Goal: Book appointment/travel/reservation

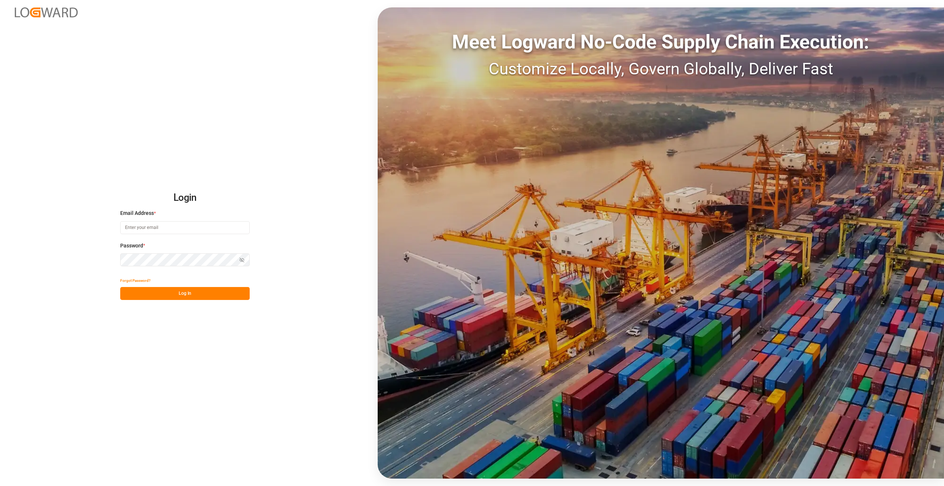
type input "[PERSON_NAME][EMAIL_ADDRESS][PERSON_NAME][DOMAIN_NAME]"
click at [173, 294] on button "Log In" at bounding box center [184, 293] width 129 height 13
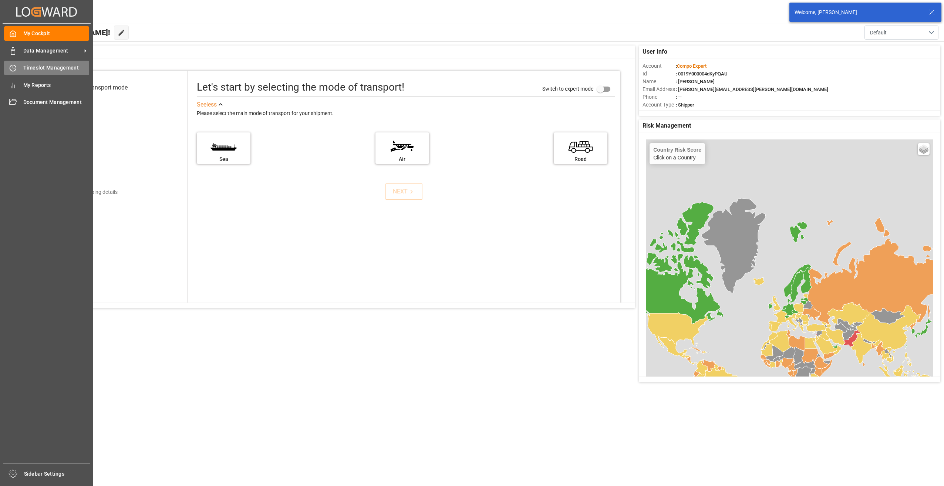
click at [44, 66] on span "Timeslot Management" at bounding box center [56, 68] width 66 height 8
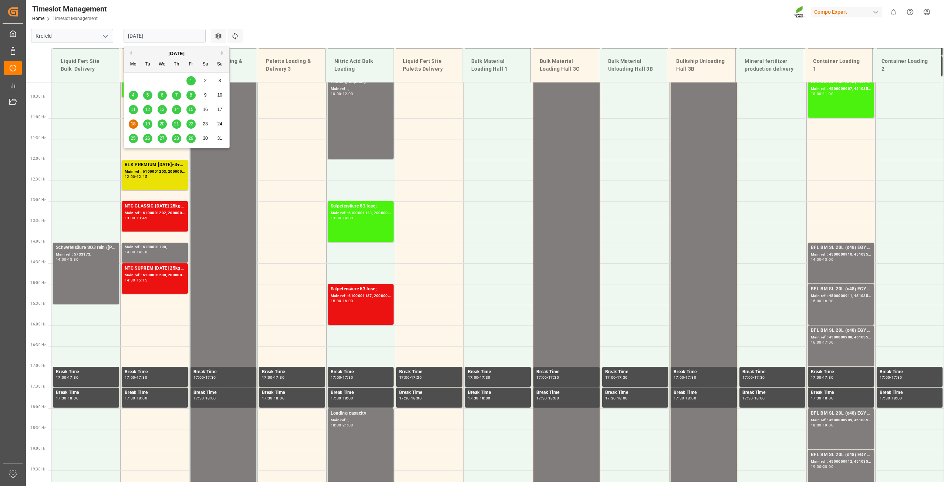
scroll to position [459, 0]
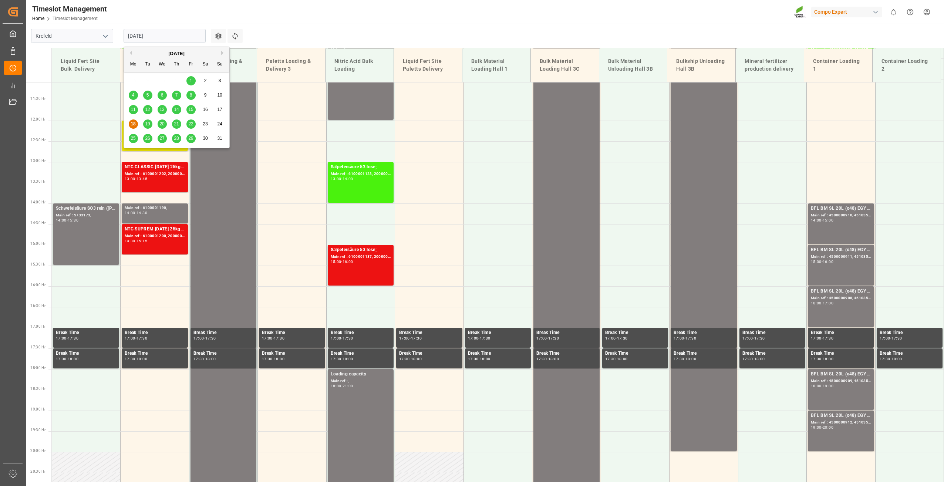
click at [154, 37] on input "[DATE]" at bounding box center [165, 36] width 82 height 14
click at [149, 123] on span "19" at bounding box center [147, 123] width 5 height 5
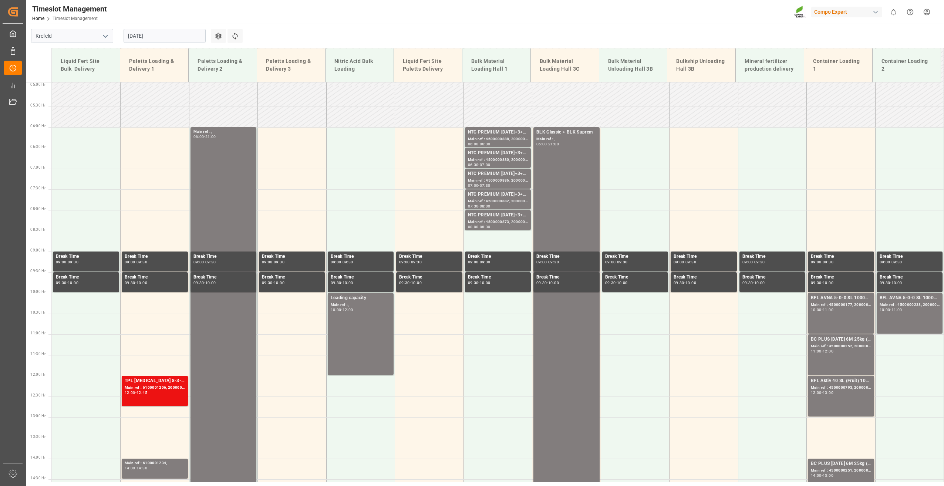
scroll to position [151, 0]
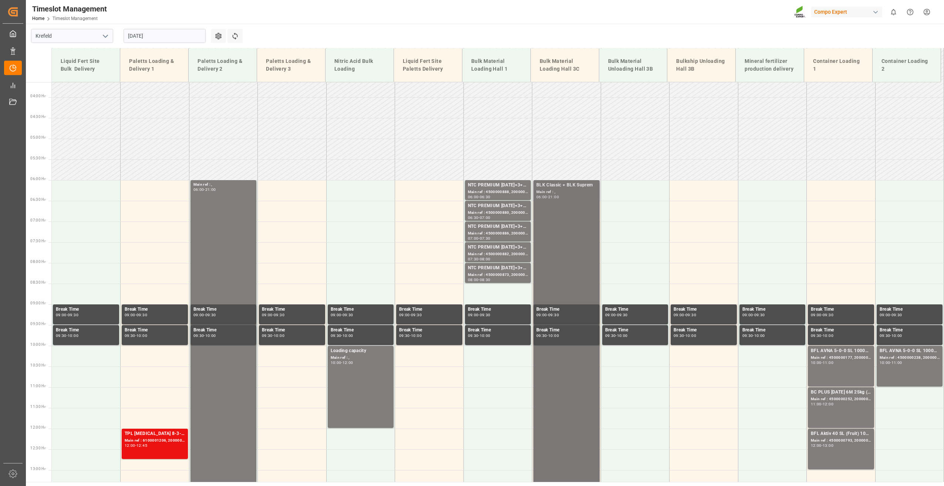
click at [566, 213] on div "BLK Classic + BLK Suprem Main ref : , 06:00 - 21:00" at bounding box center [566, 491] width 60 height 618
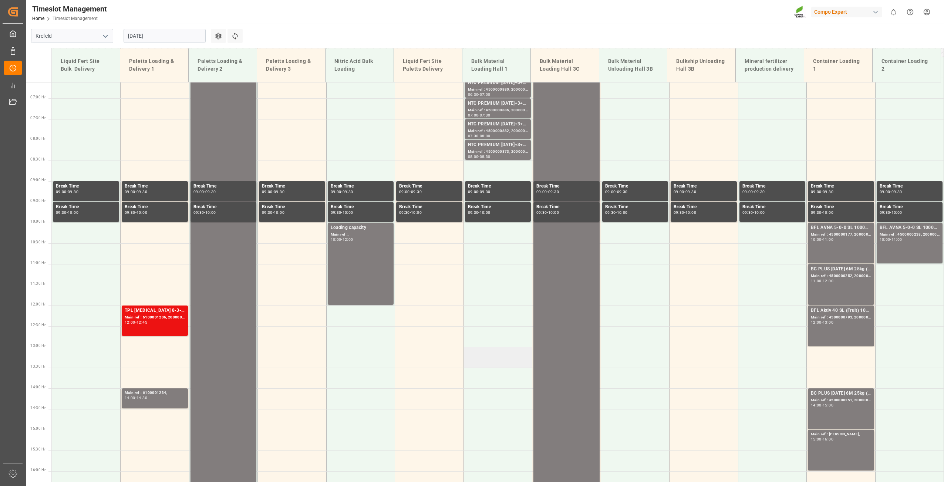
scroll to position [212, 0]
